Goal: Task Accomplishment & Management: Use online tool/utility

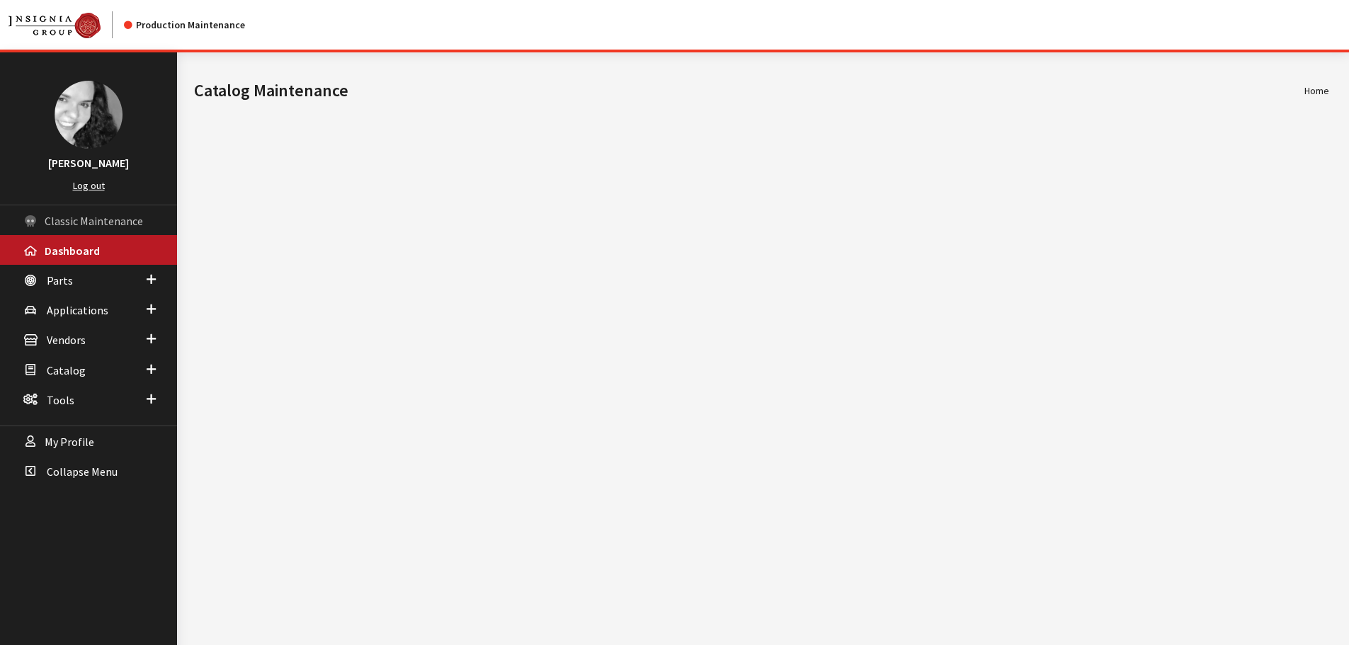
click at [48, 222] on span "Classic Maintenance" at bounding box center [94, 221] width 98 height 14
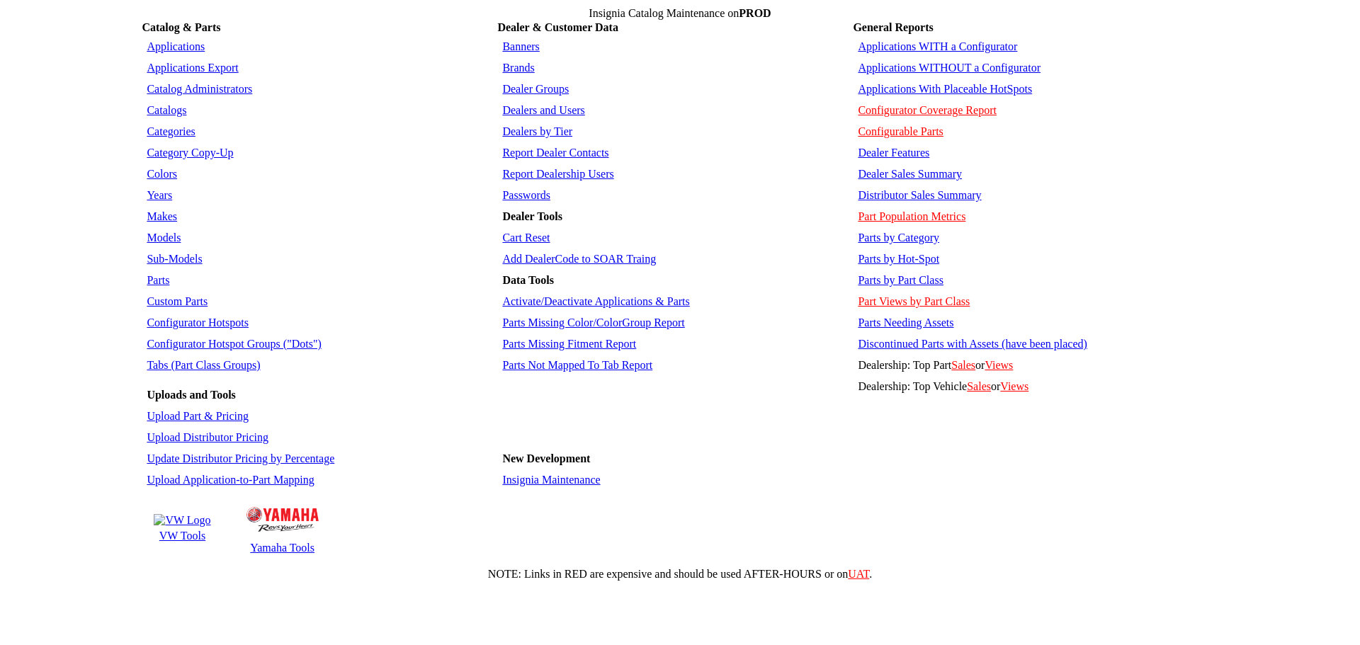
click at [166, 529] on td "VW Tools" at bounding box center [182, 536] width 58 height 14
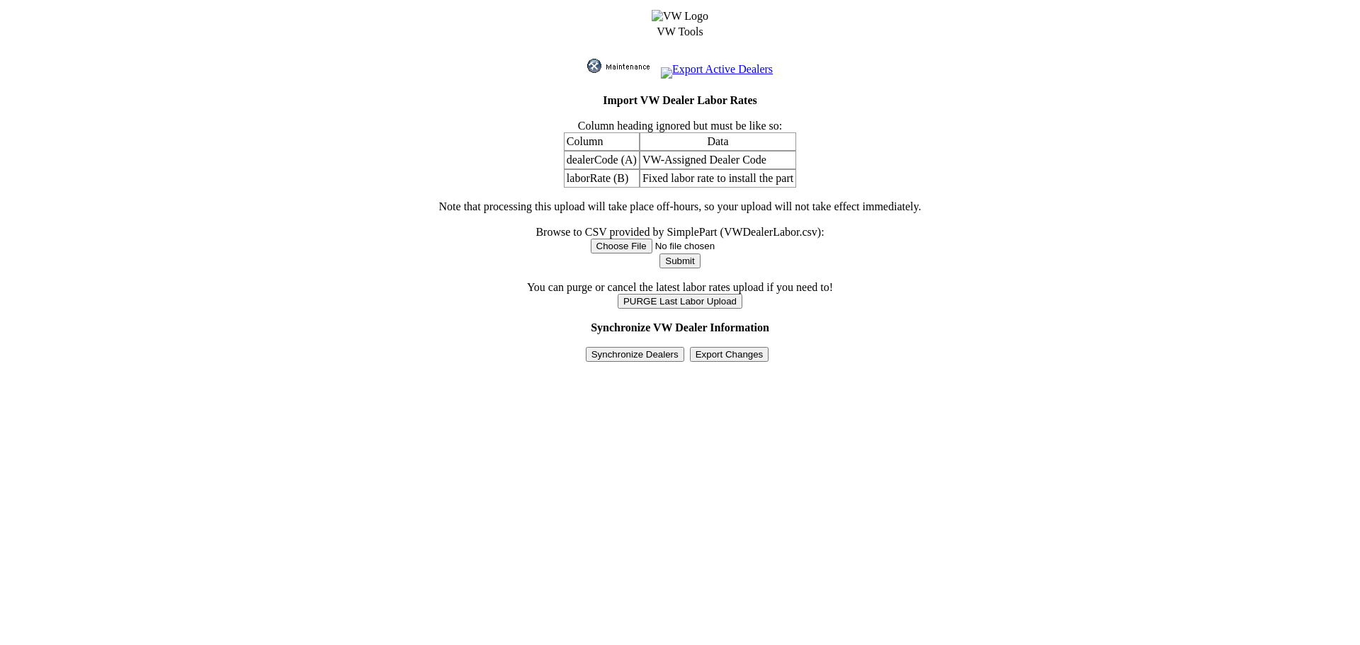
click at [620, 347] on input "Synchronize Dealers" at bounding box center [635, 354] width 98 height 15
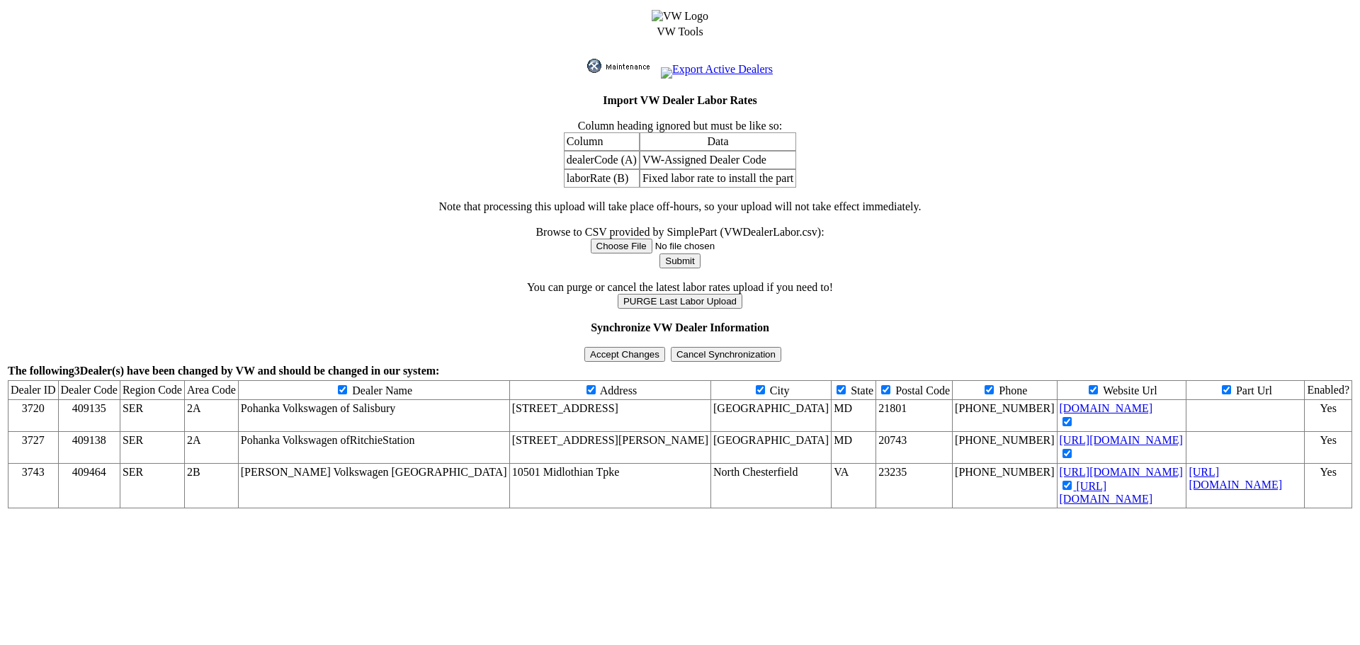
click at [614, 347] on input "Accept Changes" at bounding box center [624, 354] width 81 height 15
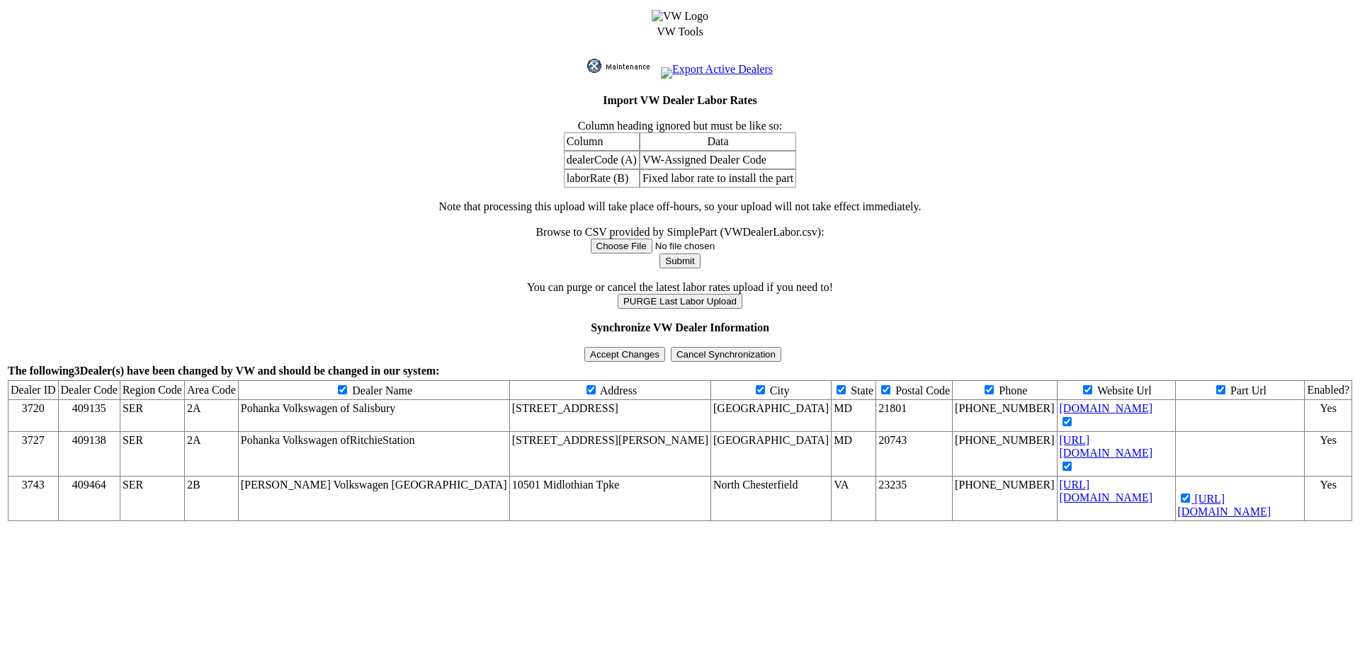
click at [614, 347] on input "Accept Changes" at bounding box center [624, 354] width 81 height 15
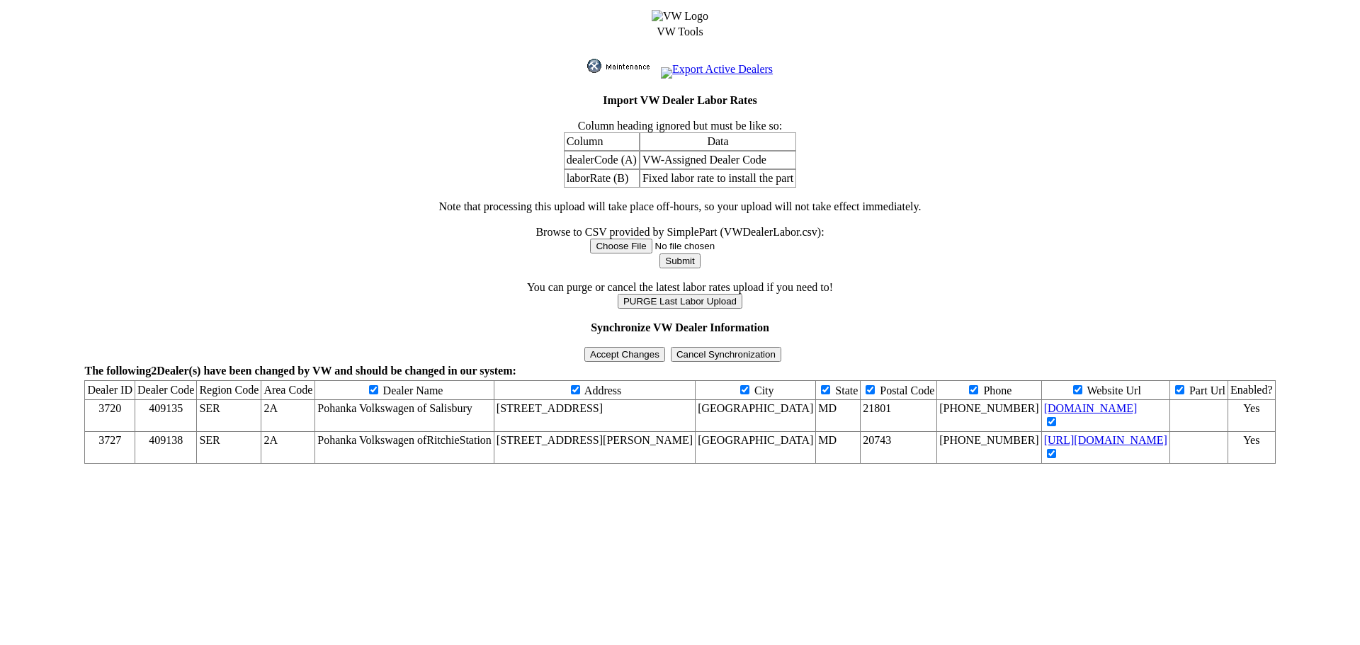
click at [614, 347] on input "Accept Changes" at bounding box center [624, 354] width 81 height 15
click at [591, 59] on img at bounding box center [622, 66] width 71 height 14
